Goal: Task Accomplishment & Management: Manage account settings

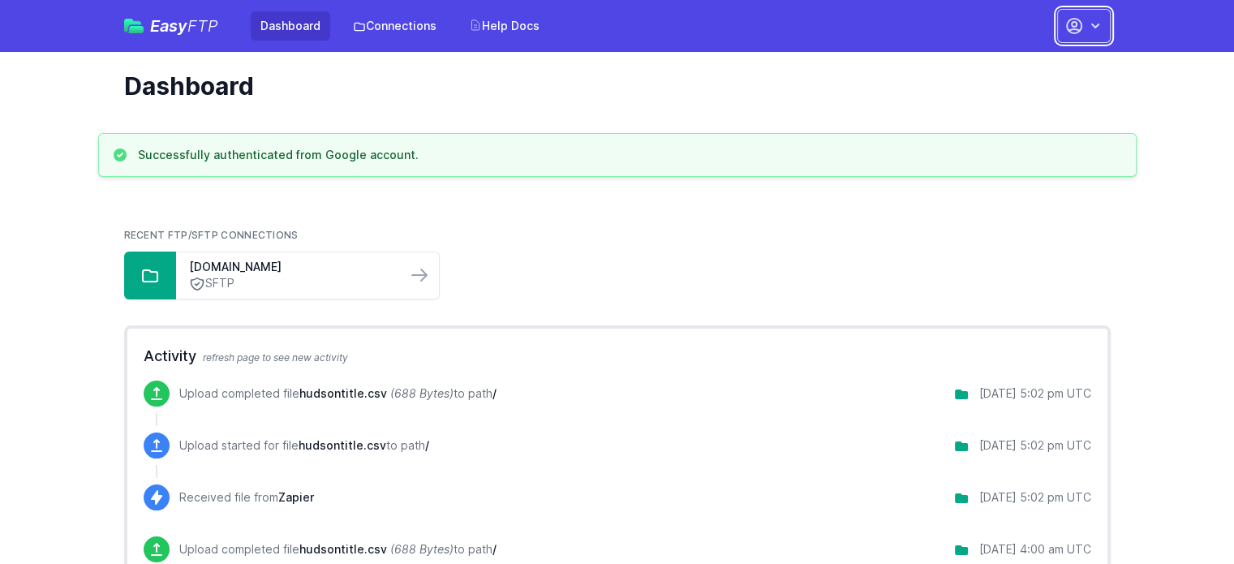
click at [1075, 23] on icon "button" at bounding box center [1073, 26] width 15 height 15
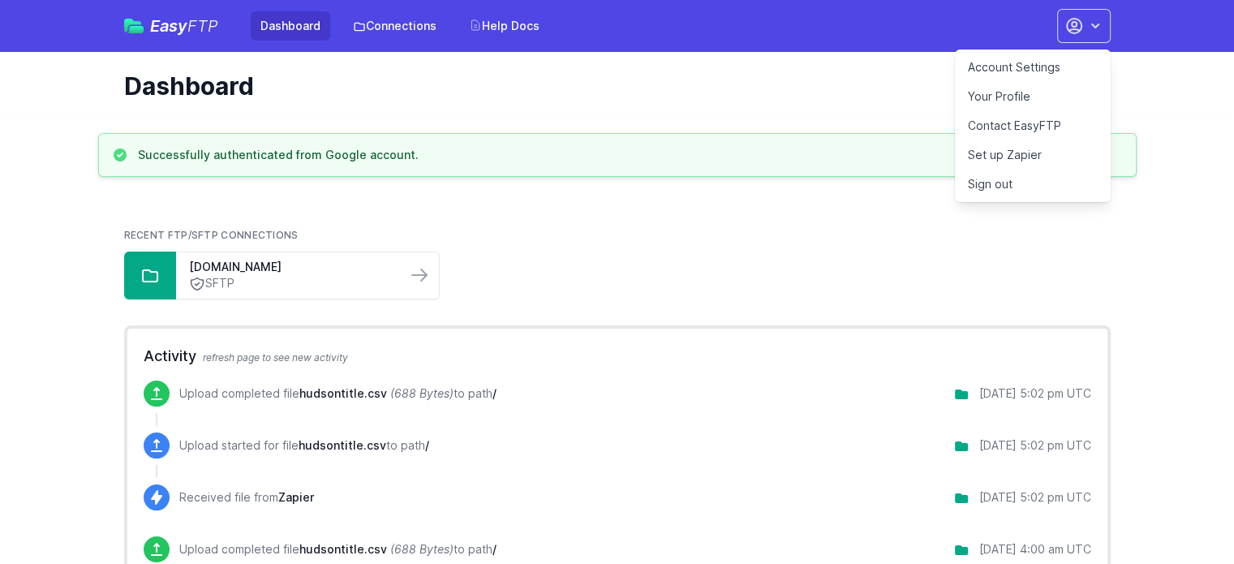
click at [999, 64] on link "Account Settings" at bounding box center [1033, 67] width 156 height 29
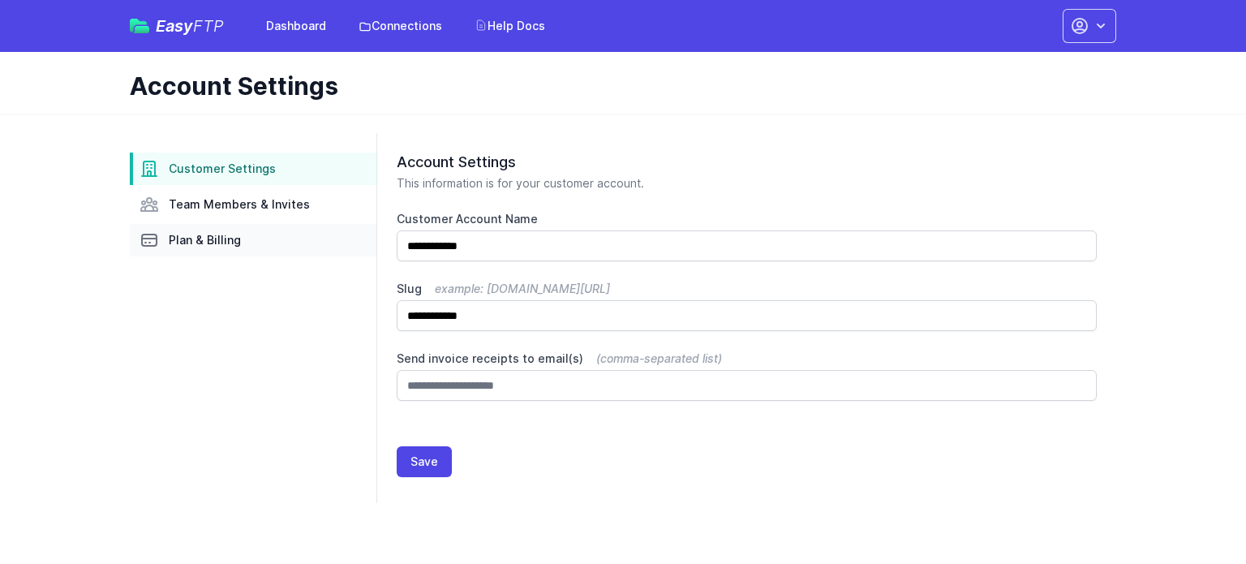
click at [196, 244] on span "Plan & Billing" at bounding box center [205, 240] width 72 height 16
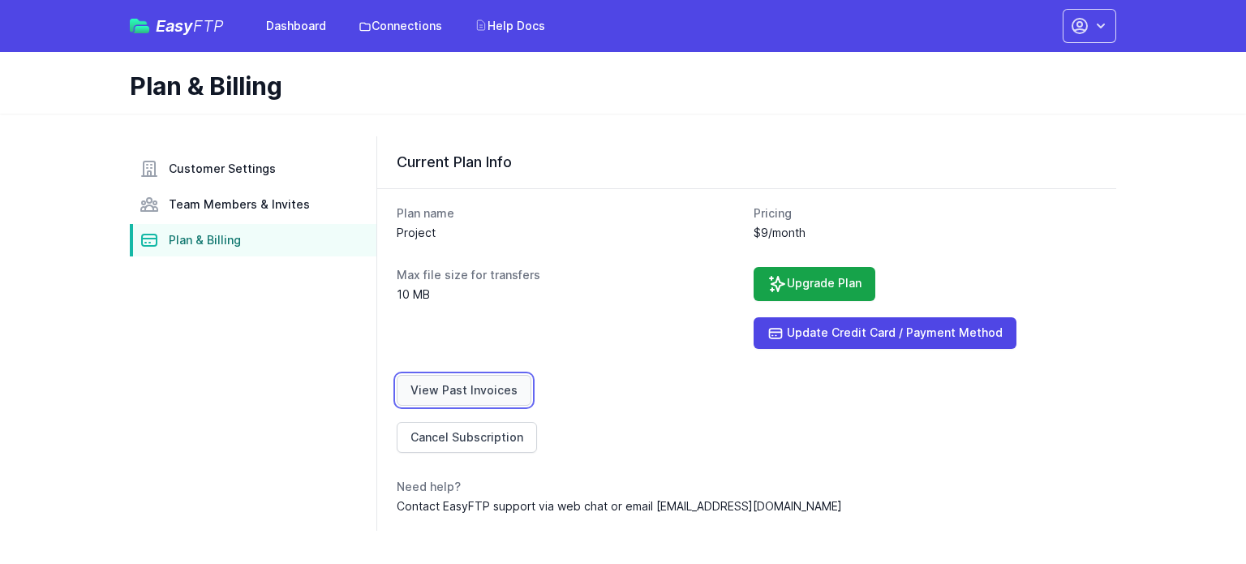
click at [453, 384] on link "View Past Invoices" at bounding box center [464, 390] width 135 height 31
